Goal: Task Accomplishment & Management: Manage account settings

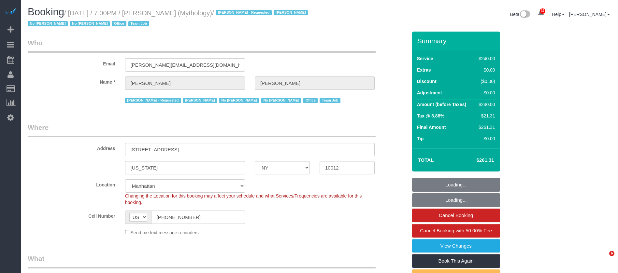
select select "NY"
select select "2"
select select "120"
select select "number:89"
select select "number:90"
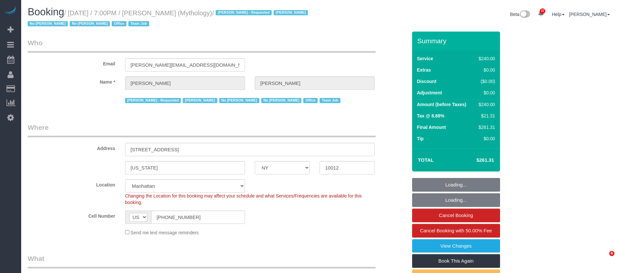
select select "number:15"
select select "number:7"
select select "spot1"
select select "NY"
select select "object:854"
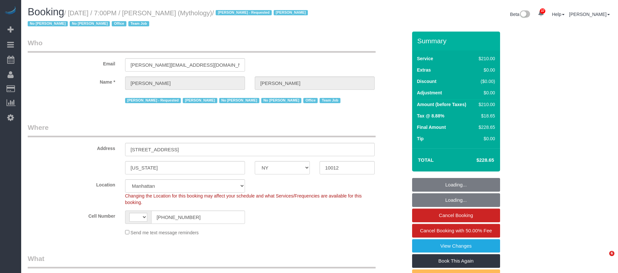
select select "string:US"
select select "210"
select select "spot1"
select select "number:89"
select select "number:90"
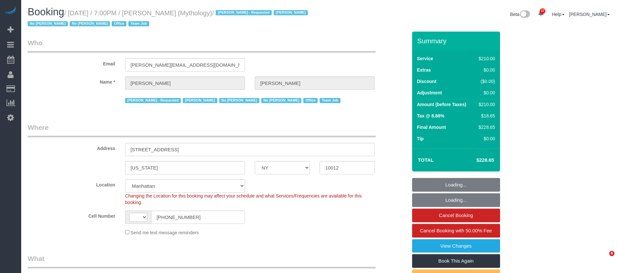
select select "number:15"
select select "number:7"
select select "string:stripe-card_1F0CXe4VGloSiKo7V7BiKmvB"
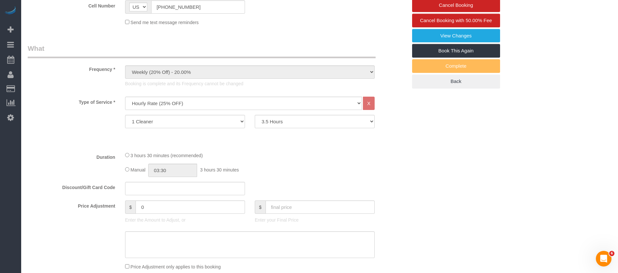
scroll to position [196, 0]
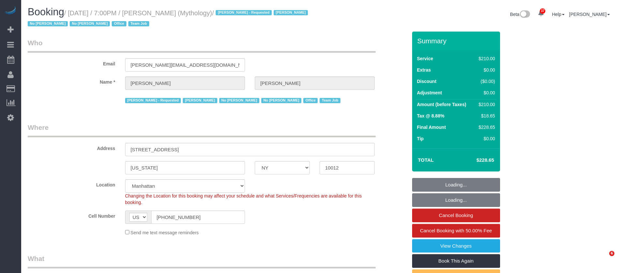
select select "NY"
select select "210"
select select "spot1"
select select "number:89"
select select "number:90"
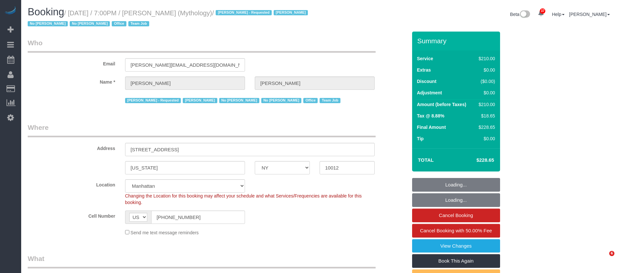
select select "number:15"
select select "number:7"
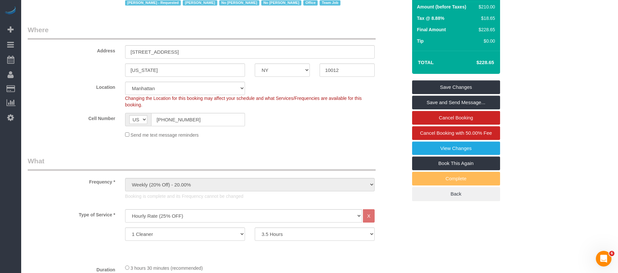
scroll to position [49, 0]
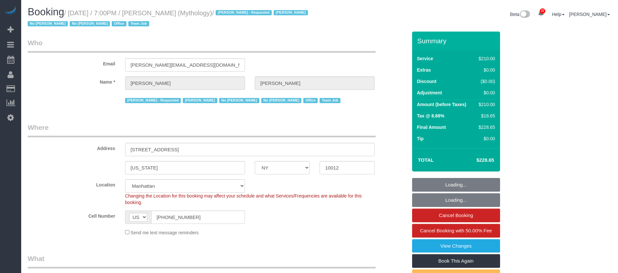
select select "NY"
select select "number:89"
select select "number:90"
select select "number:15"
select select "number:7"
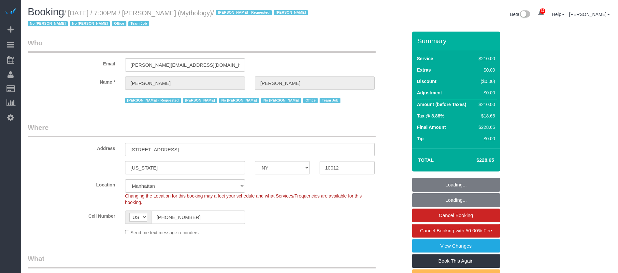
select select "object:999"
select select "string:stripe-card_1F0CXe4VGloSiKo7V7BiKmvB"
select select "210"
select select "spot1"
select select "NY"
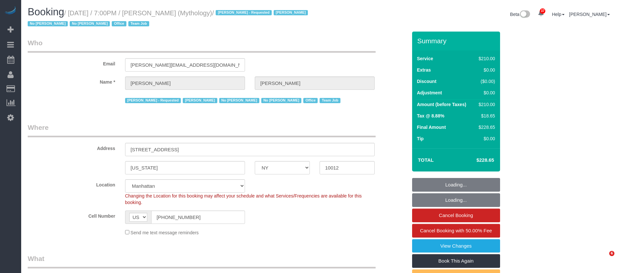
select select "210"
select select "spot1"
select select "number:89"
select select "number:90"
select select "number:15"
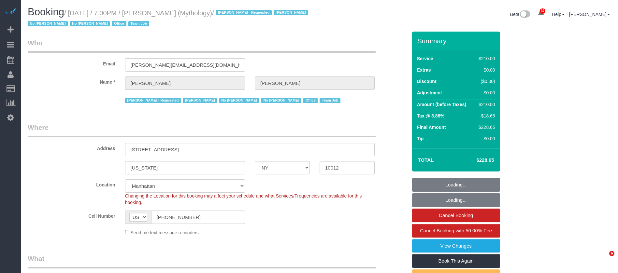
select select "number:7"
select select "NY"
select select "2"
select select "120"
select select "spot1"
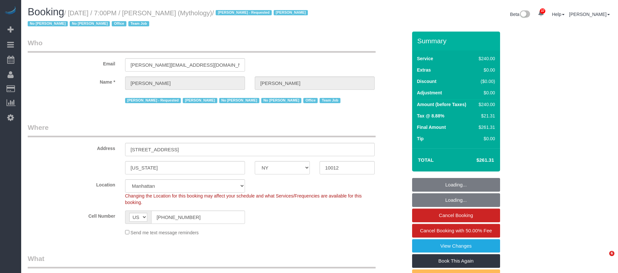
select select "number:89"
select select "number:90"
select select "number:15"
select select "number:7"
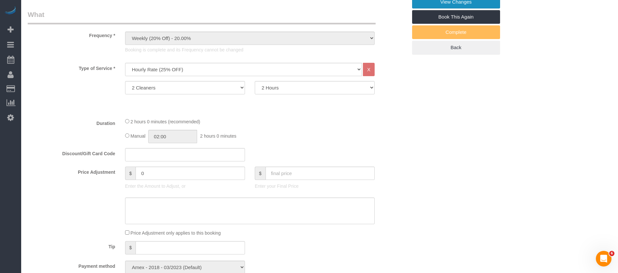
scroll to position [147, 0]
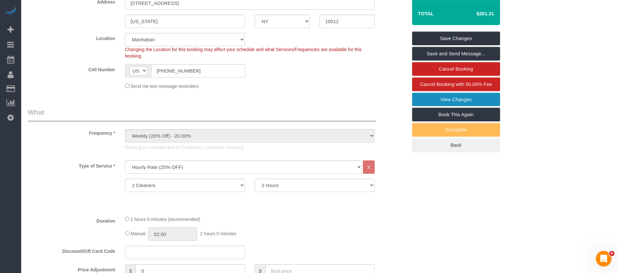
click at [482, 95] on link "View Changes" at bounding box center [456, 100] width 88 height 14
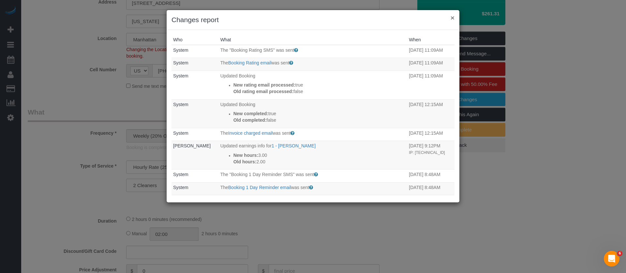
click at [451, 17] on button "×" at bounding box center [452, 17] width 4 height 7
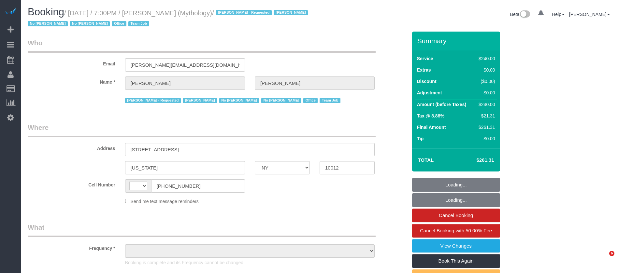
select select "NY"
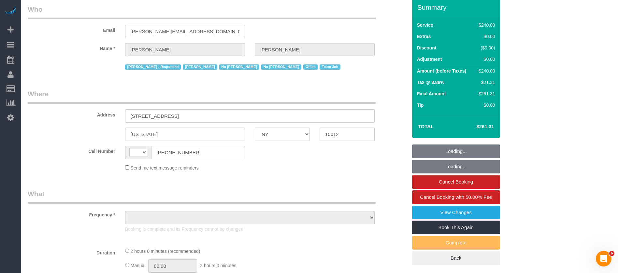
scroll to position [49, 0]
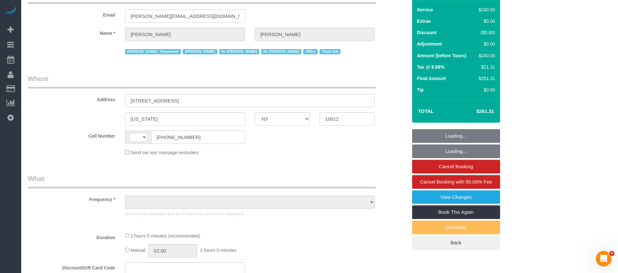
select select "string:[GEOGRAPHIC_DATA]"
select select "object:605"
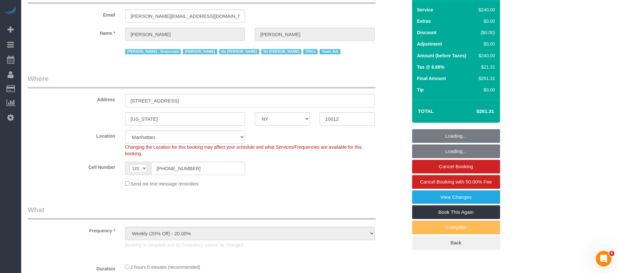
select select "string:stripe-card_1F0CXe4VGloSiKo7V7BiKmvB"
select select "2"
select select "120"
select select "spot1"
select select "number:89"
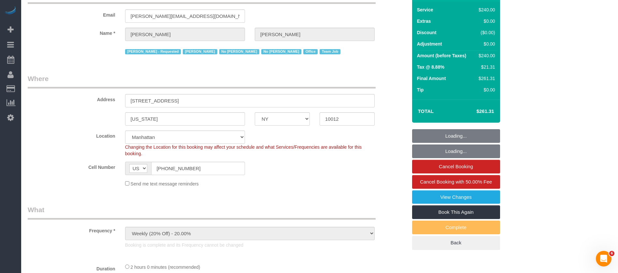
select select "number:90"
select select "number:15"
select select "number:7"
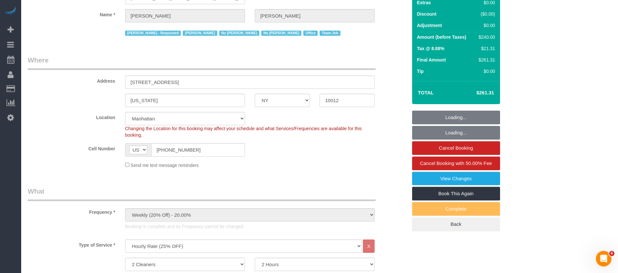
select select "object:1761"
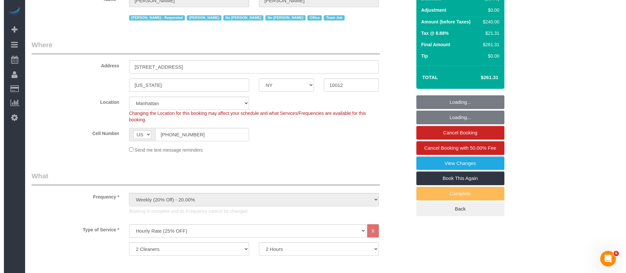
scroll to position [147, 0]
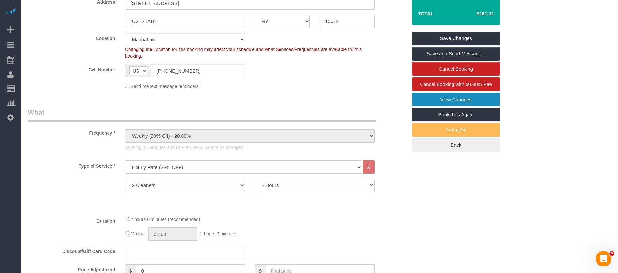
click at [458, 97] on link "View Changes" at bounding box center [456, 100] width 88 height 14
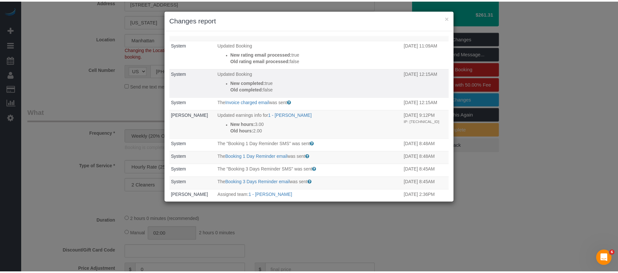
scroll to position [49, 0]
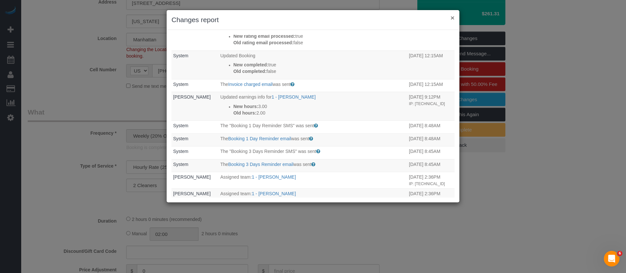
click at [451, 18] on button "×" at bounding box center [452, 17] width 4 height 7
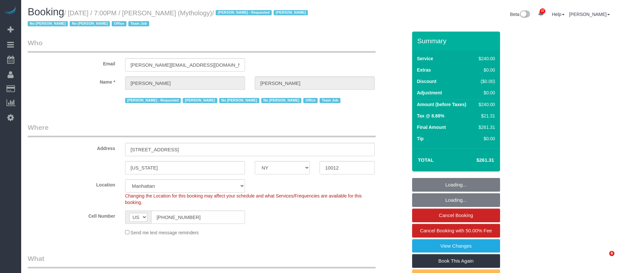
select select "NY"
select select "2"
select select "120"
select select "spot1"
select select "number:89"
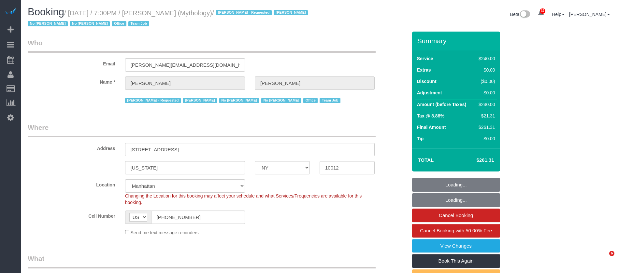
select select "number:90"
select select "number:15"
select select "number:7"
select select "NY"
select select "number:89"
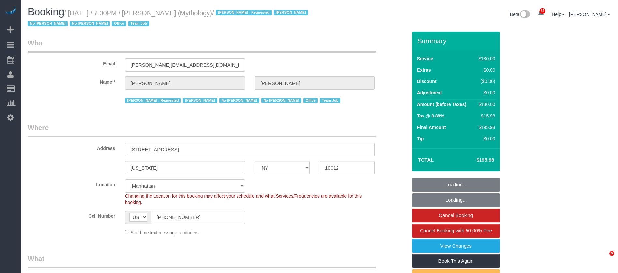
select select "number:90"
select select "number:15"
select select "number:7"
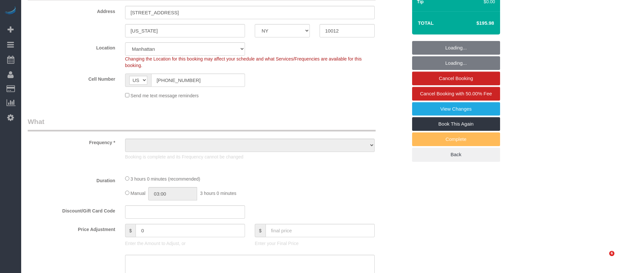
select select "object:995"
select select "180"
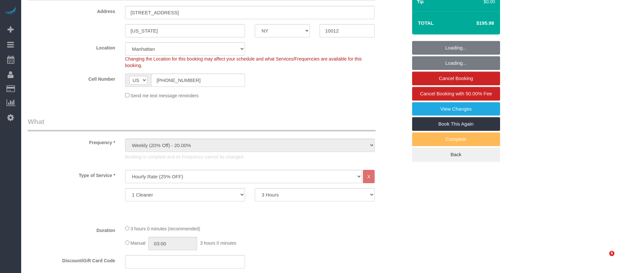
select select "object:1761"
select select "string:stripe-card_1F0CXe4VGloSiKo7V7BiKmvB"
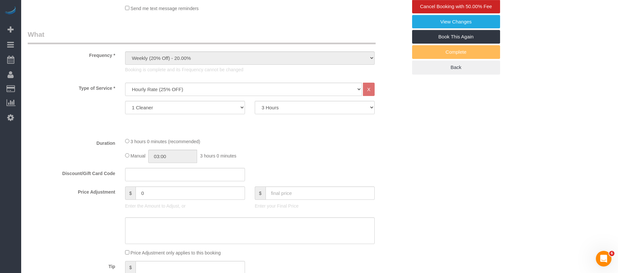
select select "spot1"
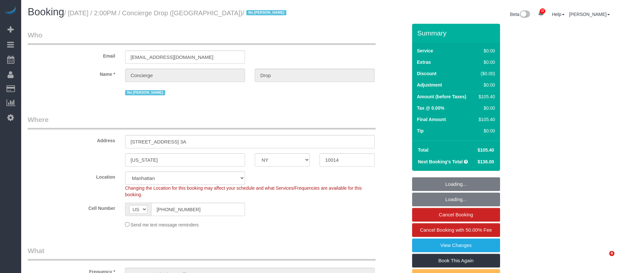
select select "NY"
select select "1"
select select "spot1"
select select "number:56"
select select "number:79"
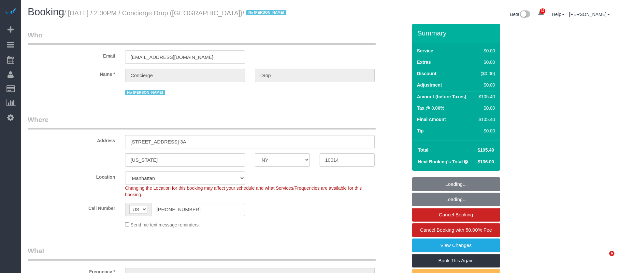
select select "number:15"
select select "number:7"
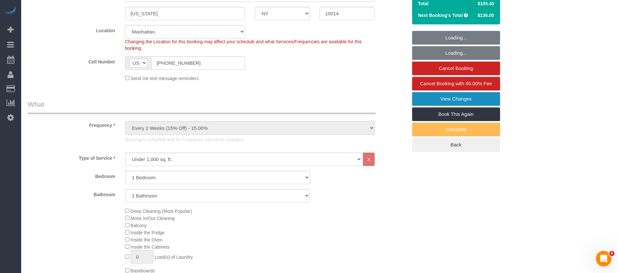
click at [467, 98] on link "View Changes" at bounding box center [456, 99] width 88 height 14
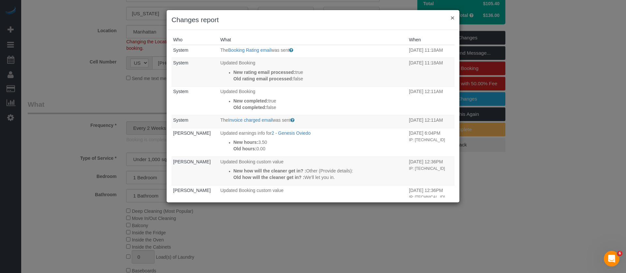
click at [452, 15] on button "×" at bounding box center [452, 17] width 4 height 7
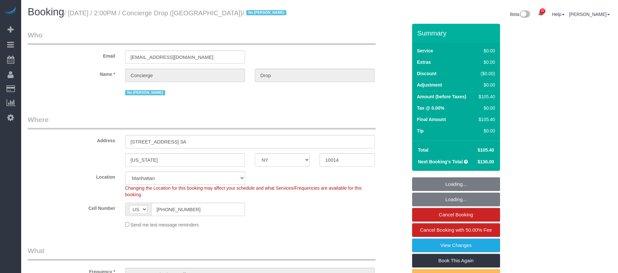
select select "NY"
select select "1"
select select "spot1"
select select "number:56"
select select "number:79"
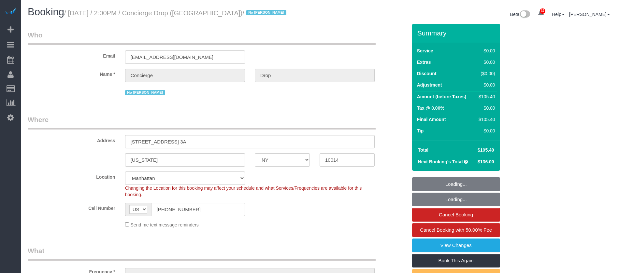
select select "number:15"
select select "number:7"
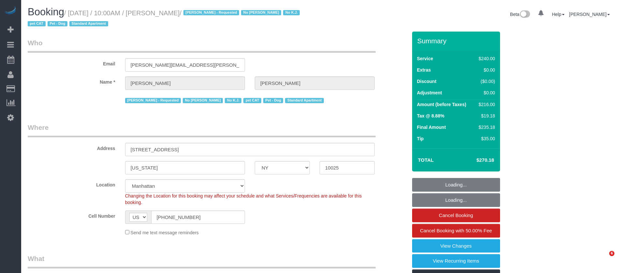
select select "NY"
select select "number:56"
select select "number:71"
select select "number:14"
select select "number:7"
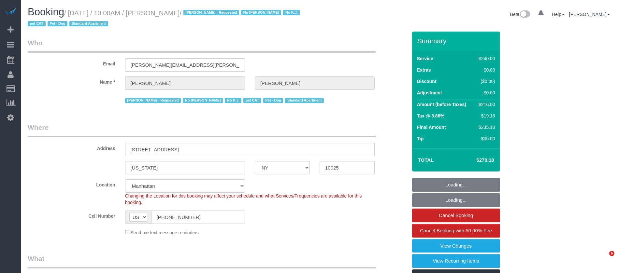
select select "number:21"
select select "object:1031"
select select "spot1"
select select "180"
select select "object:1551"
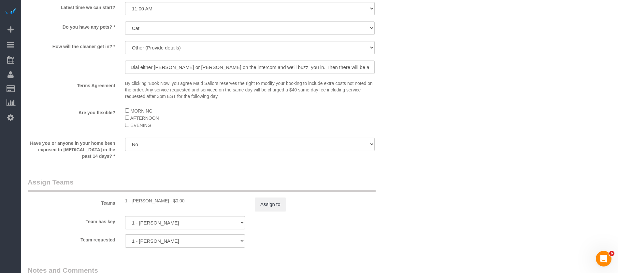
scroll to position [635, 0]
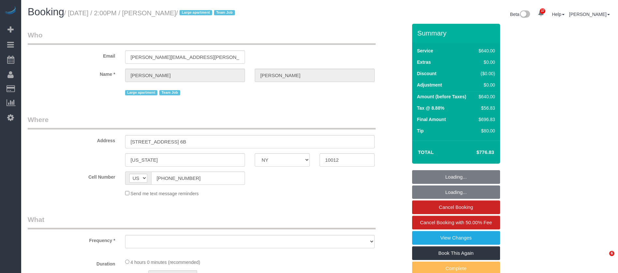
select select "NY"
select select "string:stripe-pm_1S6Gzo4VGloSiKo7bUrrxfkt"
select select "number:62"
select select "number:75"
select select "number:15"
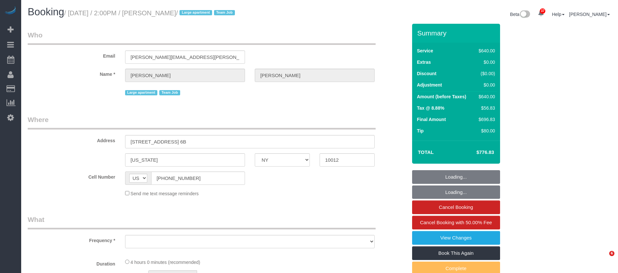
select select "number:6"
select select "object:974"
select select "spot1"
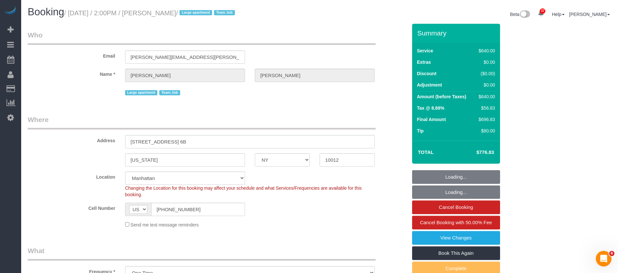
select select "240"
select select "object:1074"
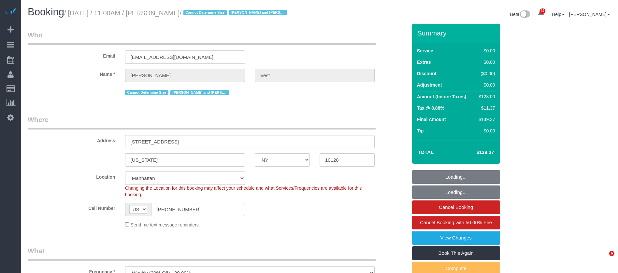
select select "NY"
select select "spot1"
select select "number:57"
select select "number:74"
select select "number:15"
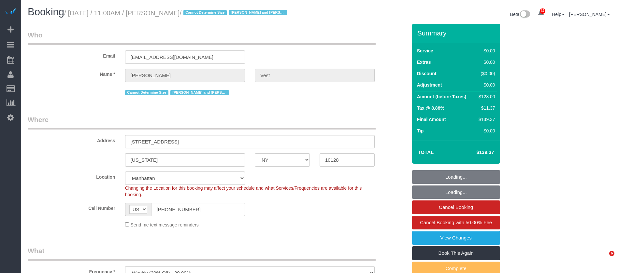
select select "number:6"
select select "object:1518"
select select "1"
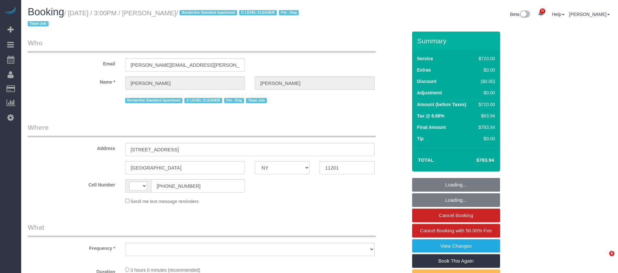
select select "NY"
select select "string:US"
select select "string:stripe-pm_1SE9fS4VGloSiKo7iQJ7ZpLW"
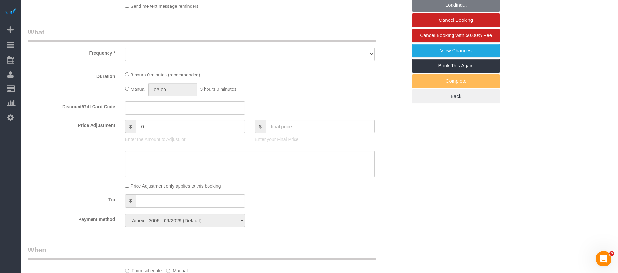
scroll to position [227, 0]
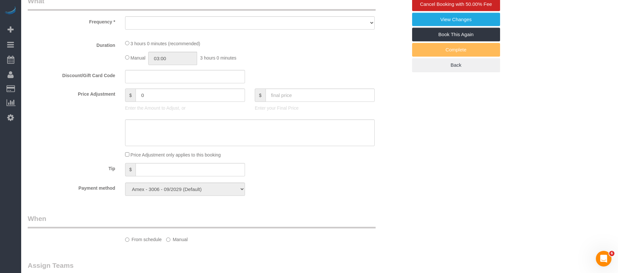
select select "object:841"
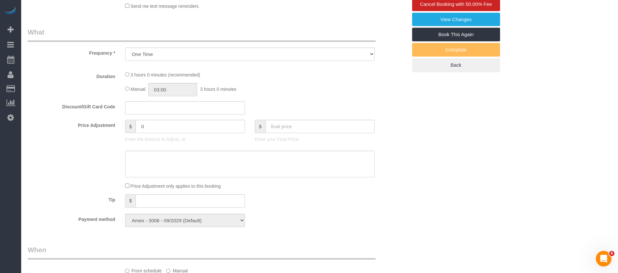
select select "3"
select select "180"
select select "number:63"
select select "number:78"
select select "number:13"
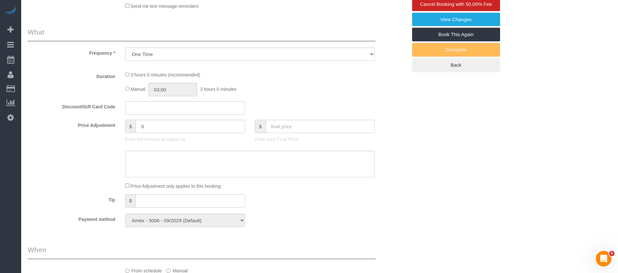
select select "number:5"
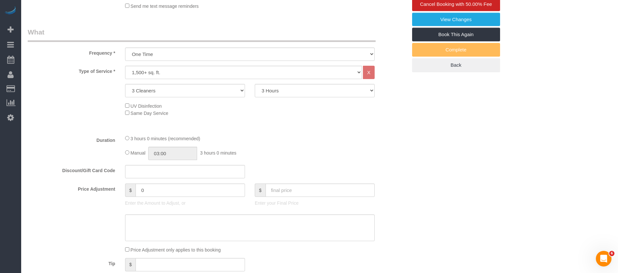
select select "spot1"
select select "object:1443"
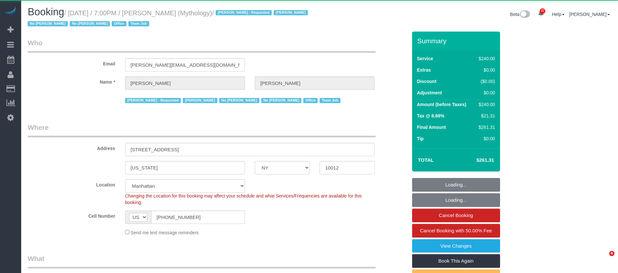
select select "NY"
select select "2"
select select "120"
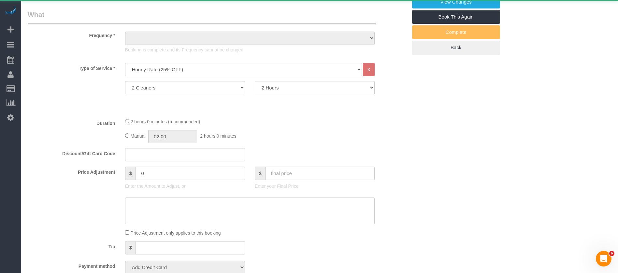
select select "number:89"
select select "number:90"
select select "number:15"
select select "number:7"
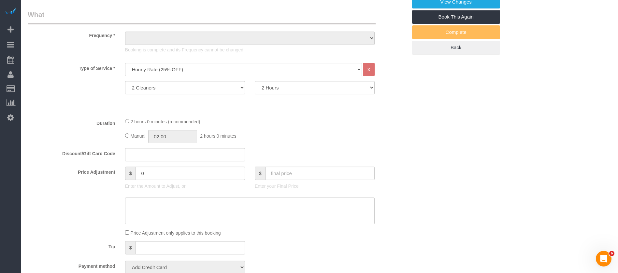
scroll to position [0, 0]
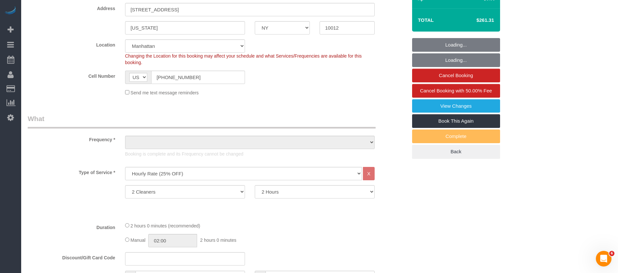
select select "string:stripe-card_1F0CXe4VGloSiKo7V7BiKmvB"
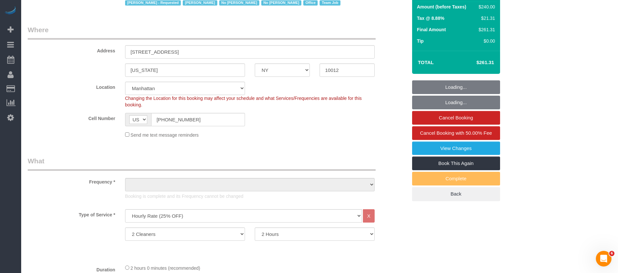
click at [454, 141] on fieldset "Loading... Loading... Cancel Booking Cancel Booking with 50.00% Fee View Change…" at bounding box center [456, 140] width 88 height 121
click at [461, 145] on link "View Changes" at bounding box center [456, 149] width 88 height 14
select select "object:1755"
select select "spot1"
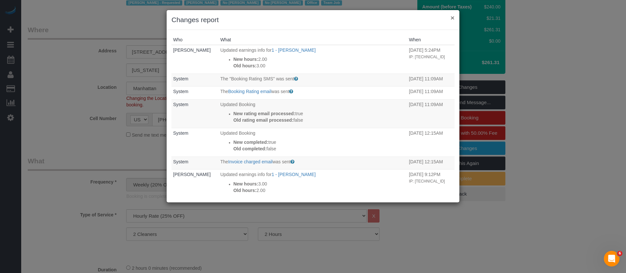
click at [451, 15] on button "×" at bounding box center [452, 17] width 4 height 7
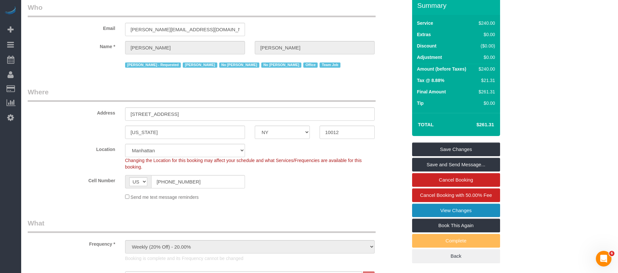
scroll to position [0, 0]
